Goal: Check status: Check status

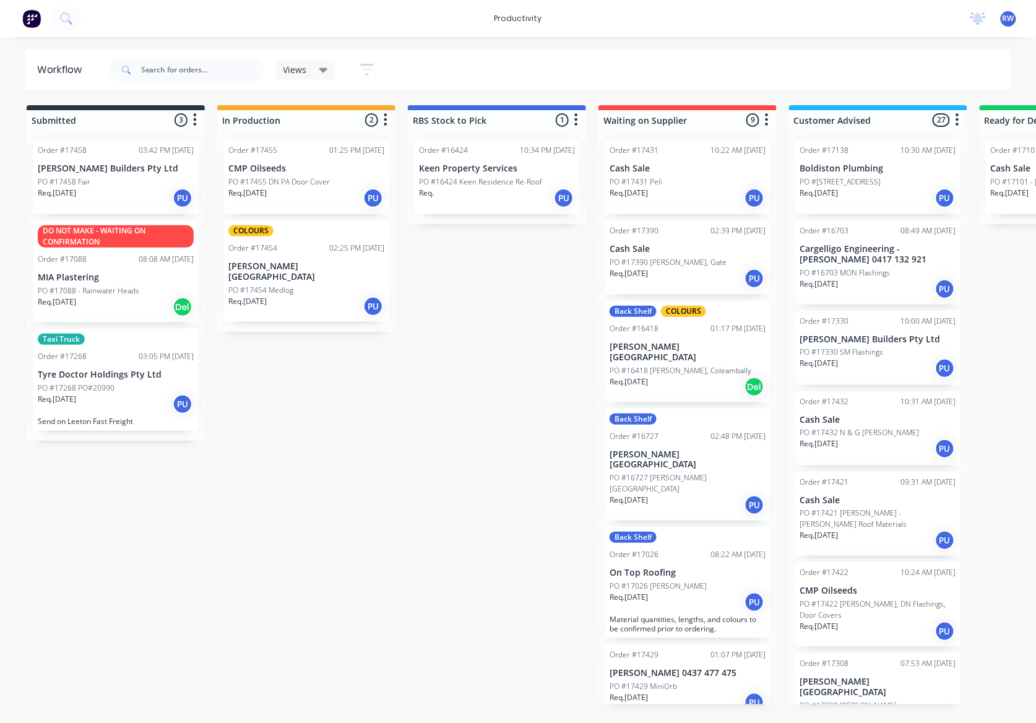
click at [98, 416] on p "Send on Leeton Fast Freight" at bounding box center [116, 420] width 156 height 9
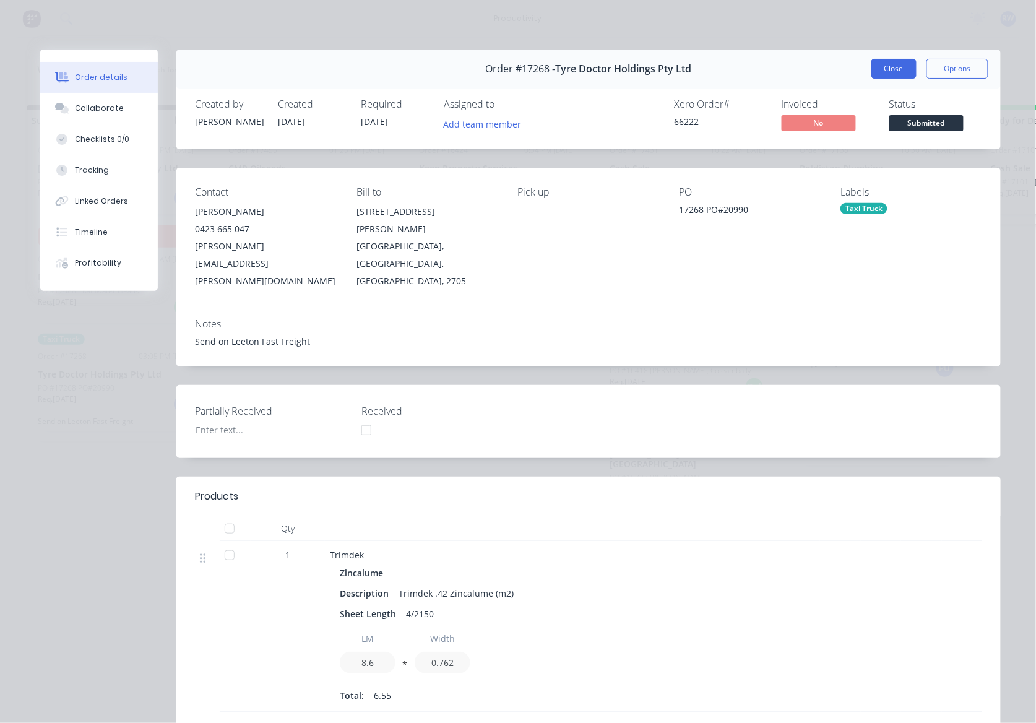
click at [871, 63] on button "Close" at bounding box center [893, 69] width 45 height 20
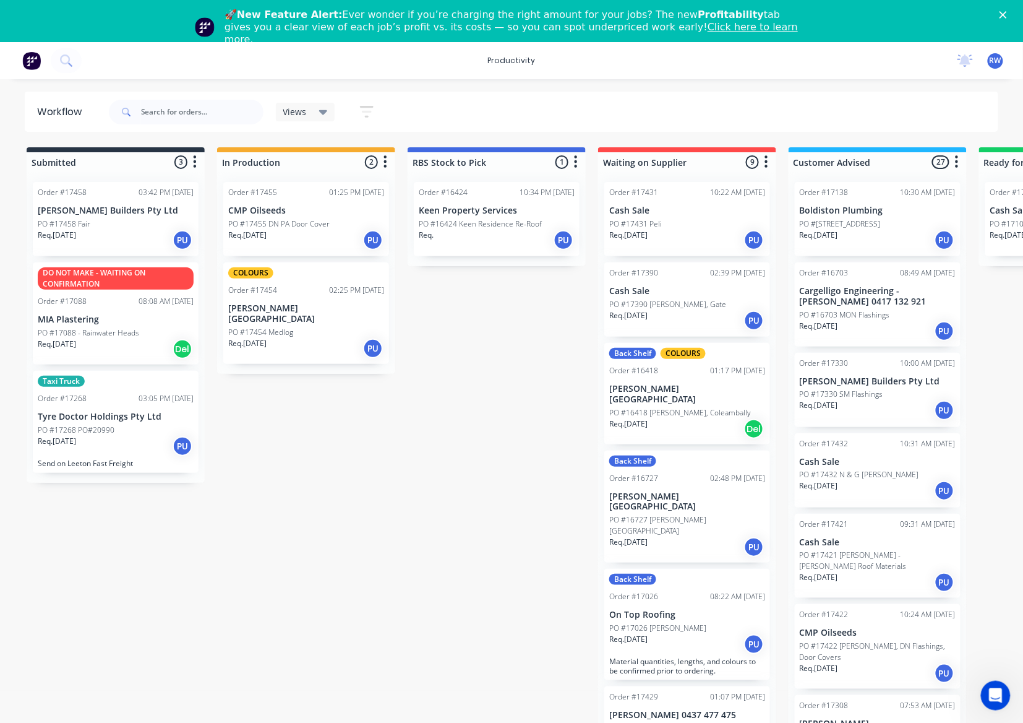
click at [90, 226] on div "PO #17458 Fair" at bounding box center [116, 223] width 156 height 11
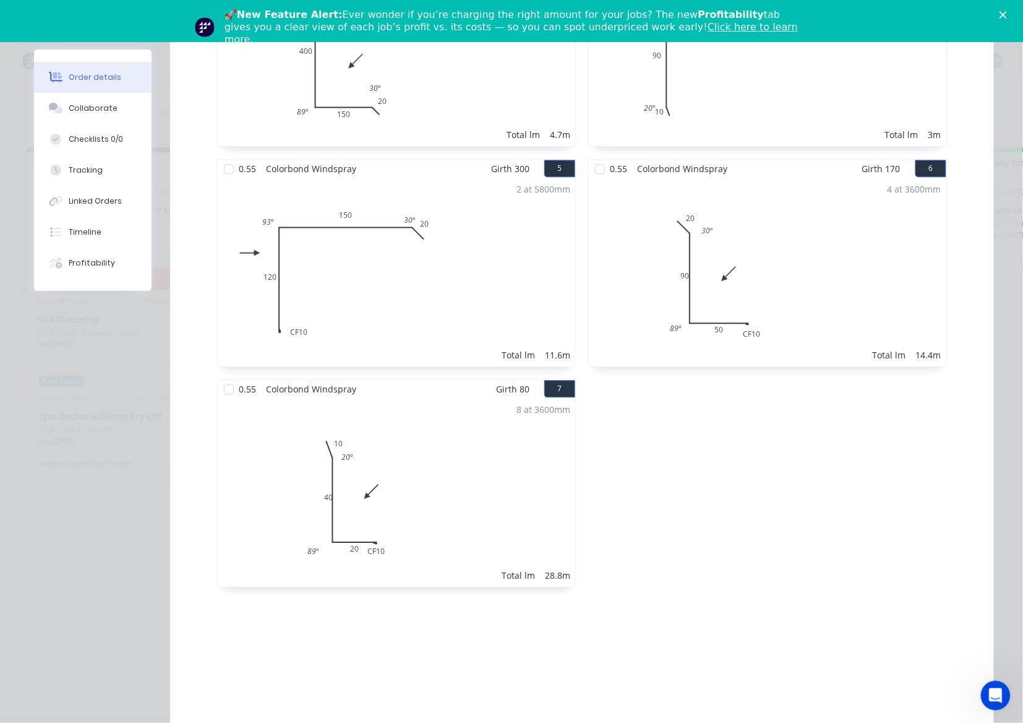
scroll to position [702, 0]
